Goal: Task Accomplishment & Management: Complete application form

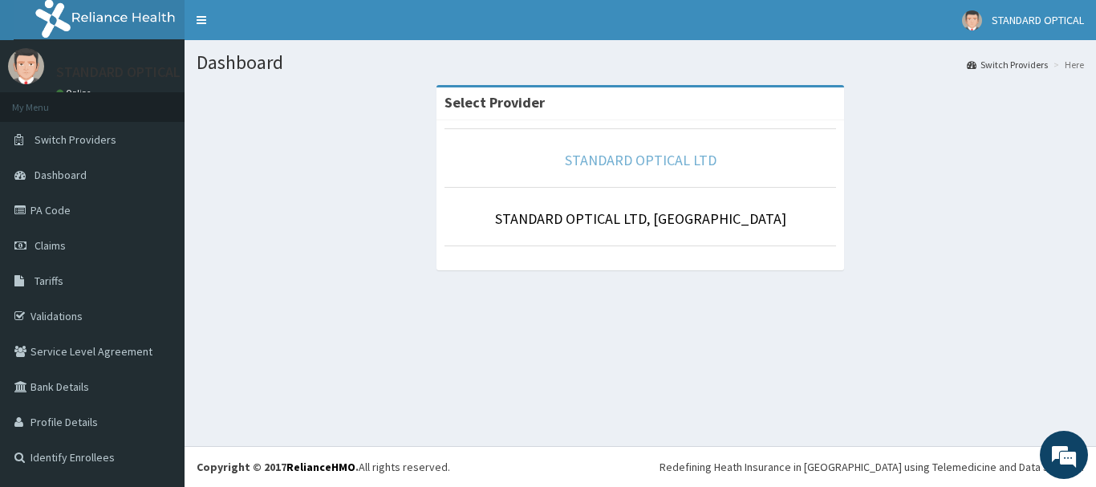
click at [634, 158] on link "STANDARD OPTICAL LTD" at bounding box center [641, 160] width 152 height 18
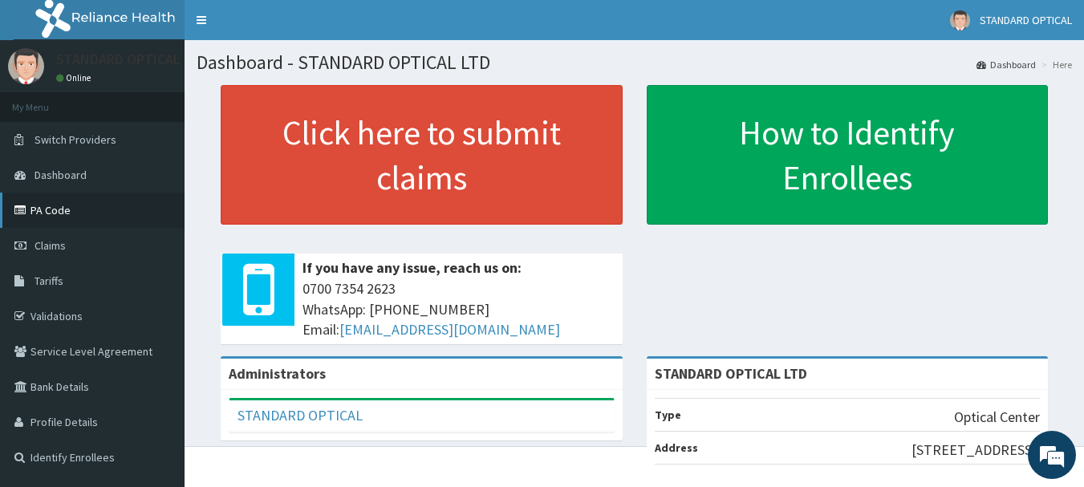
click at [45, 213] on link "PA Code" at bounding box center [92, 210] width 185 height 35
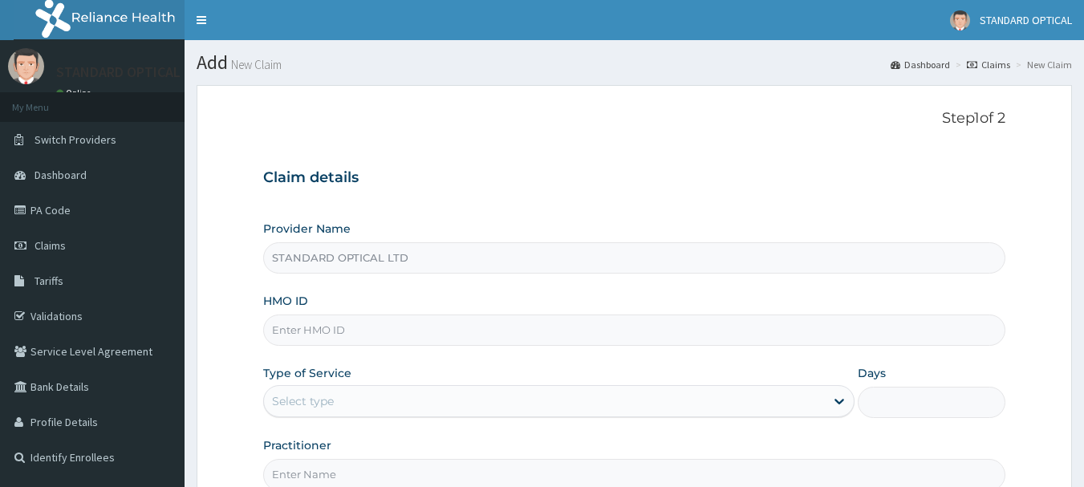
drag, startPoint x: 0, startPoint y: 0, endPoint x: 412, endPoint y: 331, distance: 528.3
click at [412, 331] on input "HMO ID" at bounding box center [634, 329] width 743 height 31
type input "EKS/10031/A"
click at [411, 396] on div "Select type" at bounding box center [544, 401] width 561 height 26
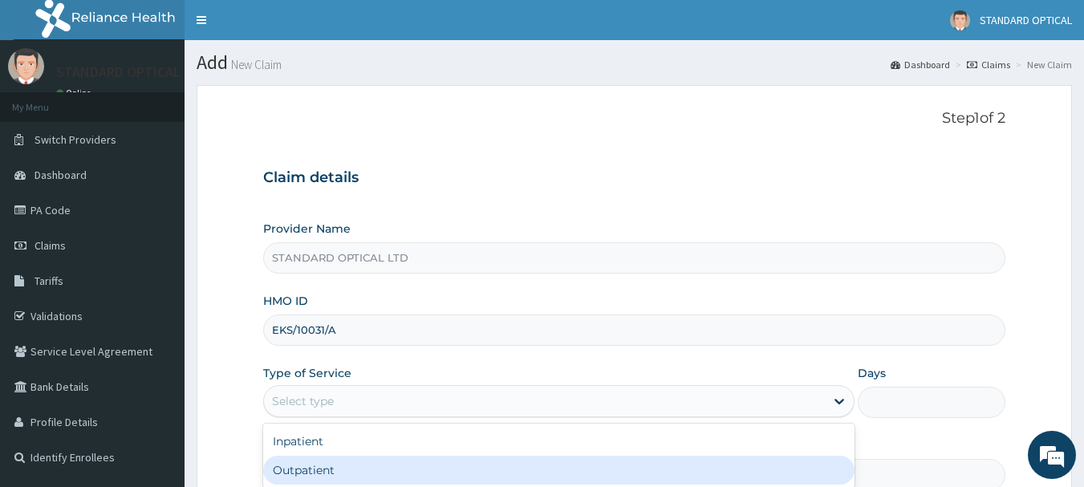
click at [392, 467] on div "Outpatient" at bounding box center [558, 470] width 591 height 29
type input "1"
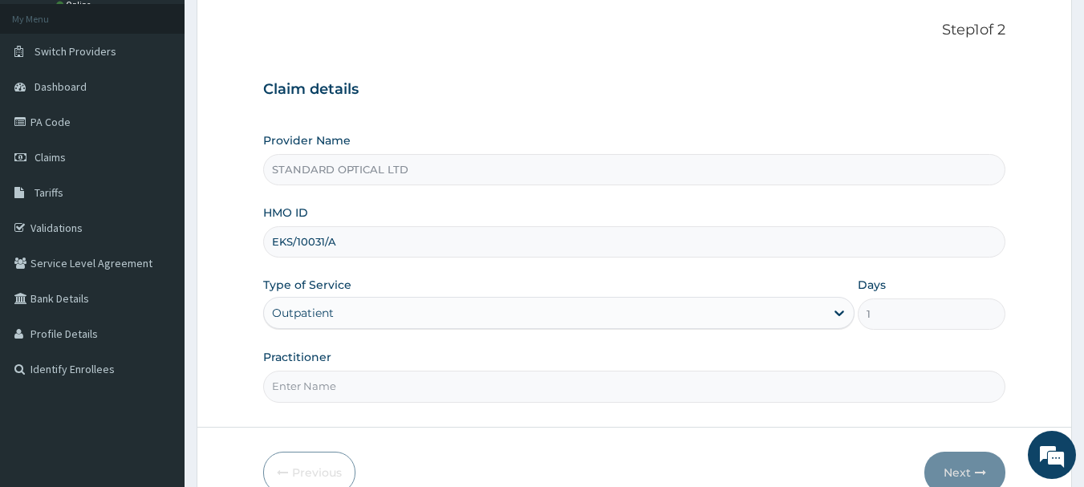
scroll to position [89, 0]
click at [599, 383] on input "Practitioner" at bounding box center [634, 385] width 743 height 31
type input "DR [PERSON_NAME]"
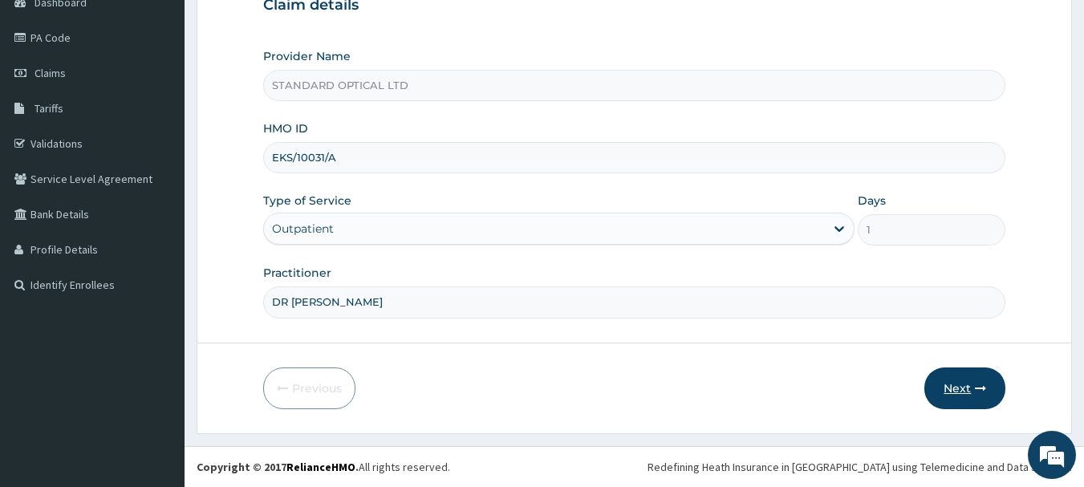
click at [948, 387] on button "Next" at bounding box center [964, 388] width 81 height 42
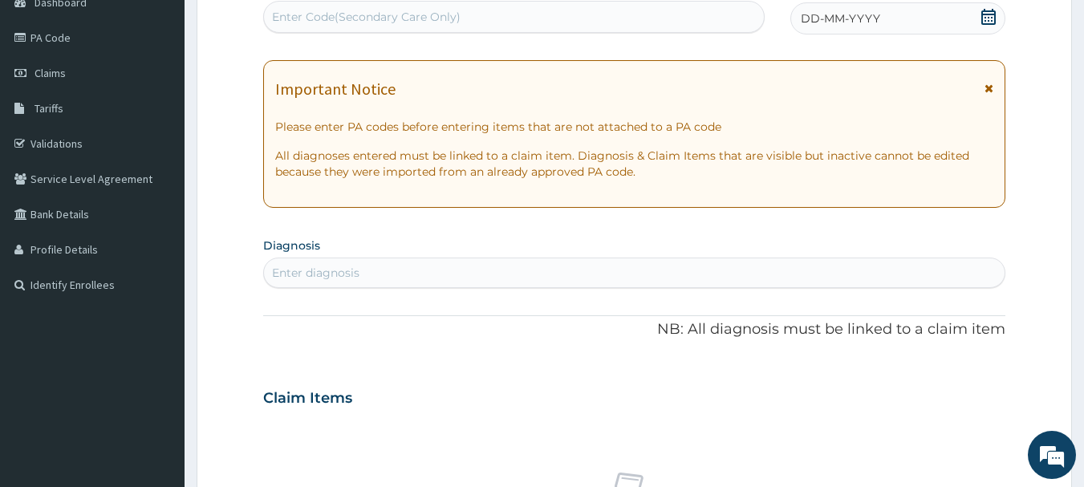
scroll to position [0, 0]
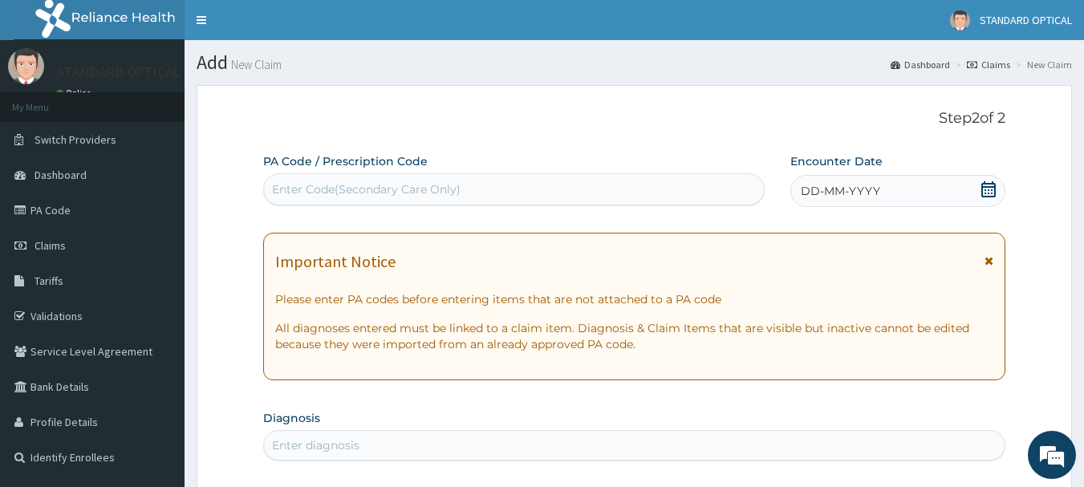
click at [314, 193] on div "Enter Code(Secondary Care Only)" at bounding box center [366, 189] width 189 height 16
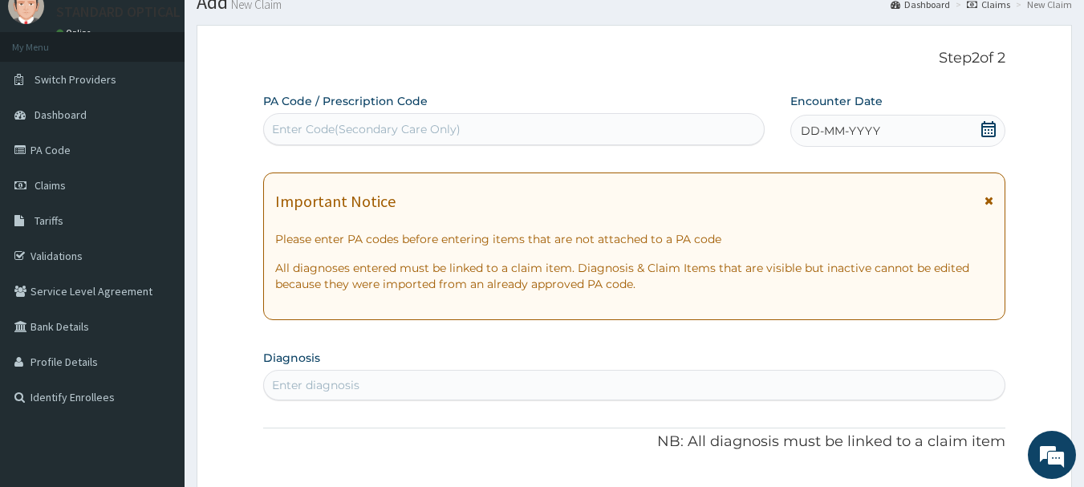
scroll to position [59, 0]
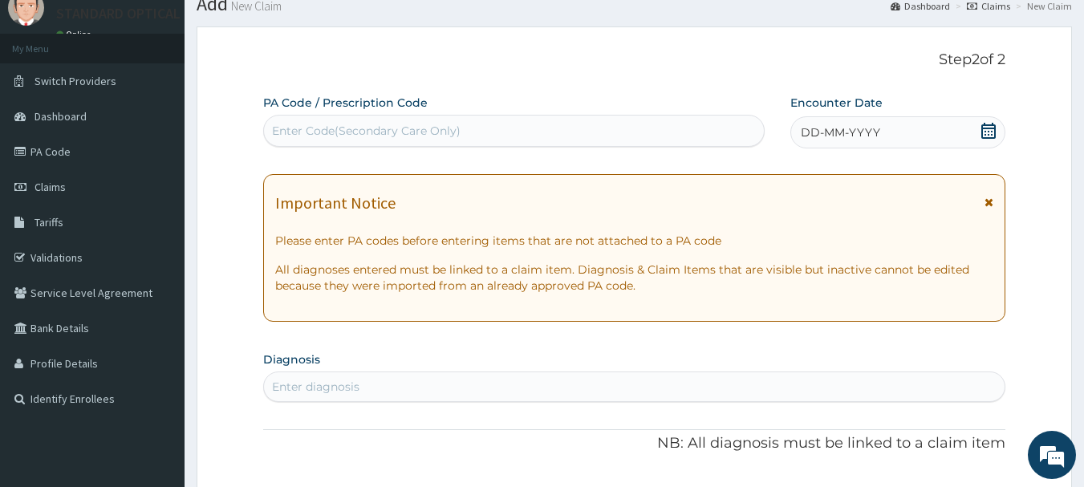
paste input "PA/06B8BE"
type input "PA/06B8BE"
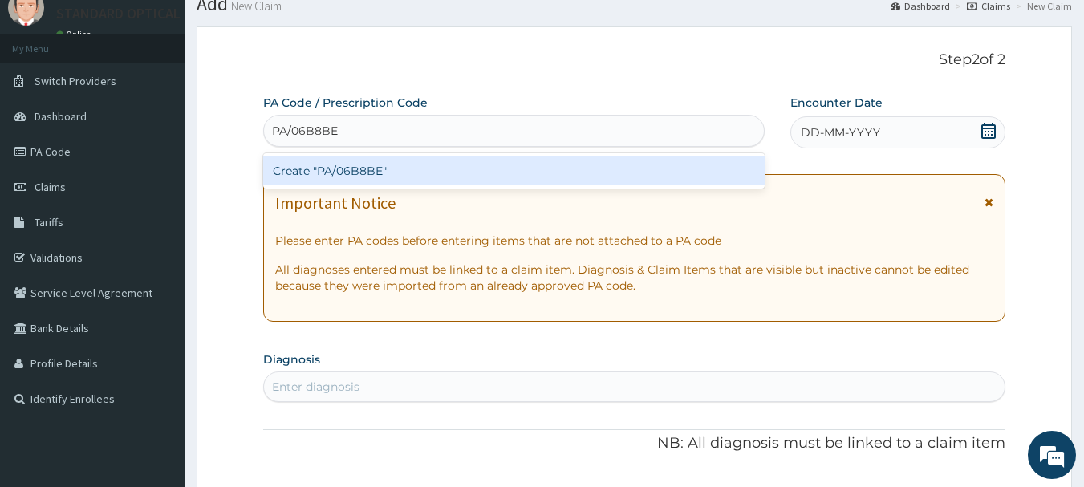
click at [347, 170] on div "Create "PA/06B8BE"" at bounding box center [514, 170] width 502 height 29
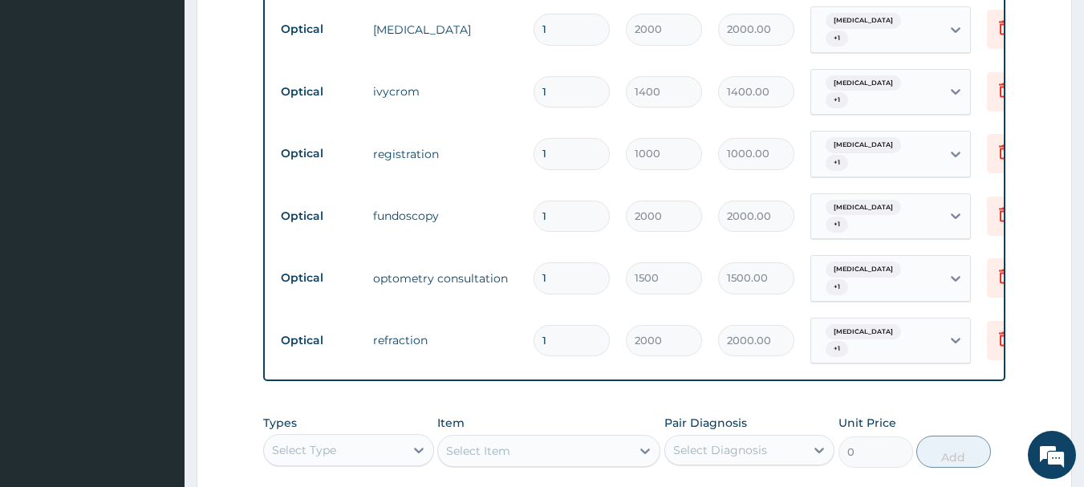
scroll to position [1119, 0]
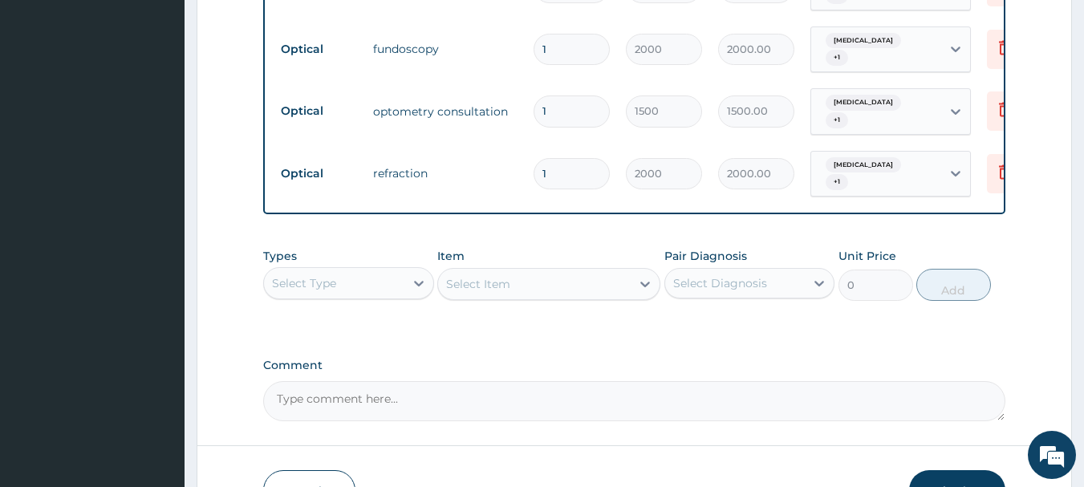
click at [946, 470] on button "Submit" at bounding box center [957, 491] width 96 height 42
